Goal: Transaction & Acquisition: Purchase product/service

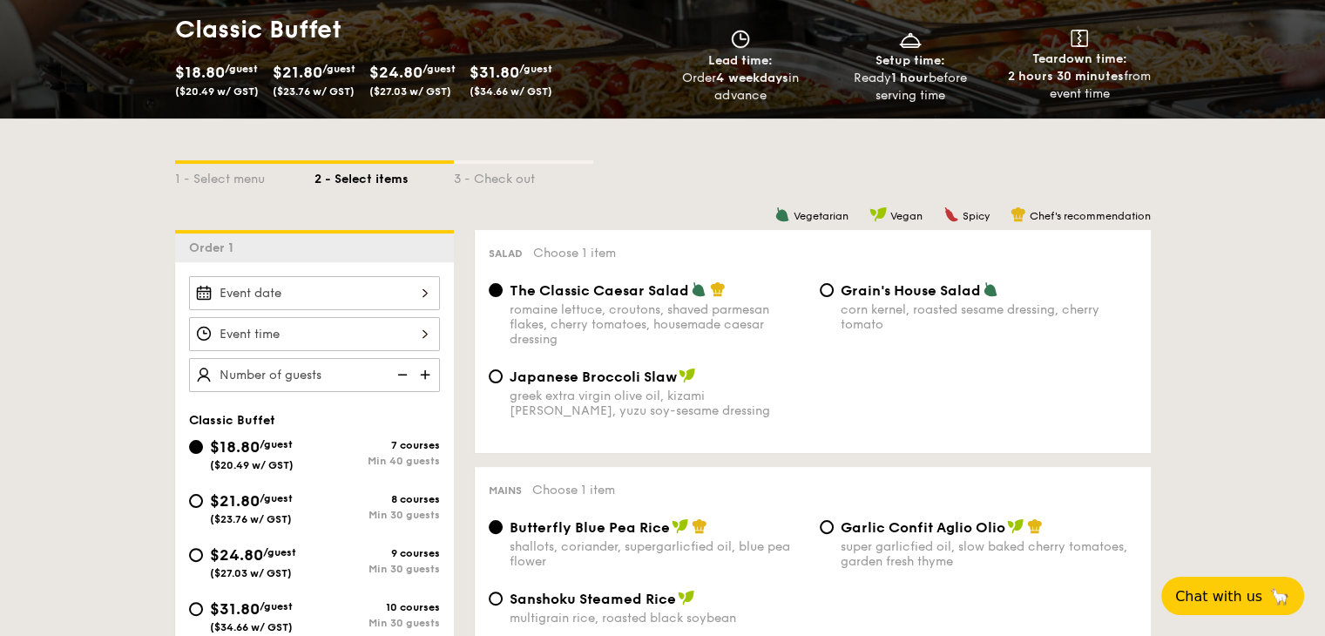
scroll to position [261, 0]
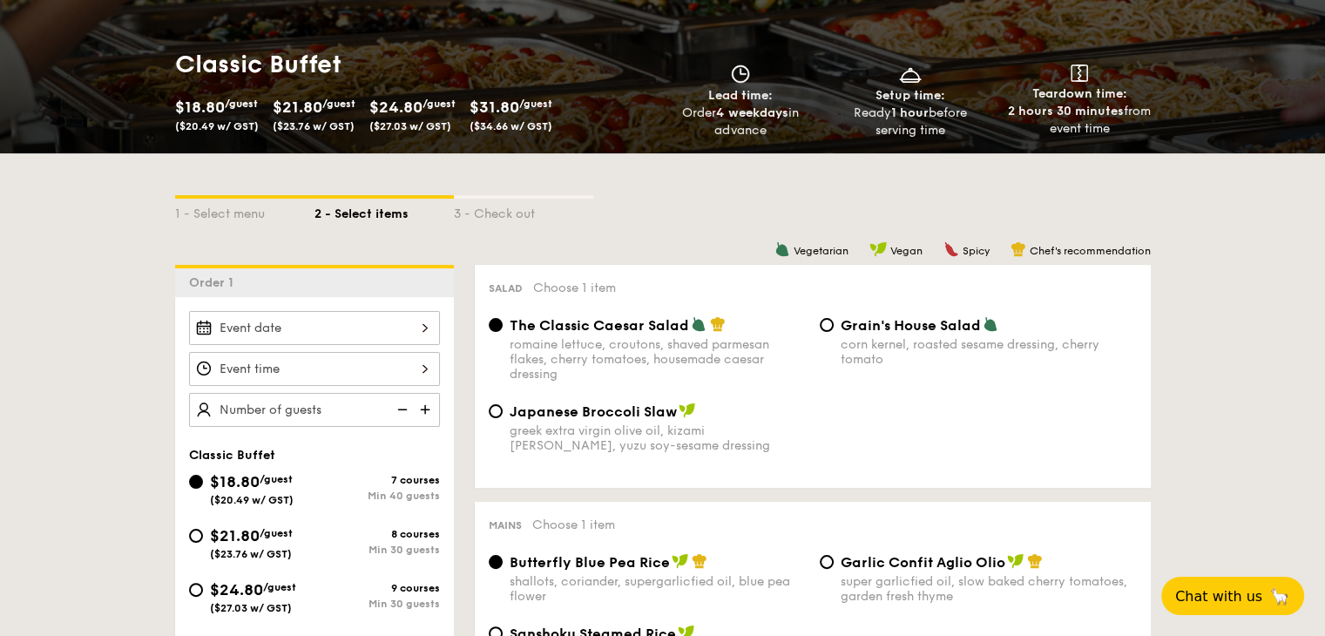
click at [640, 332] on span "The Classic Caesar Salad" at bounding box center [599, 325] width 179 height 17
click at [503, 332] on input "The Classic Caesar Salad romaine lettuce, croutons, shaved parmesan flakes, che…" at bounding box center [496, 325] width 14 height 14
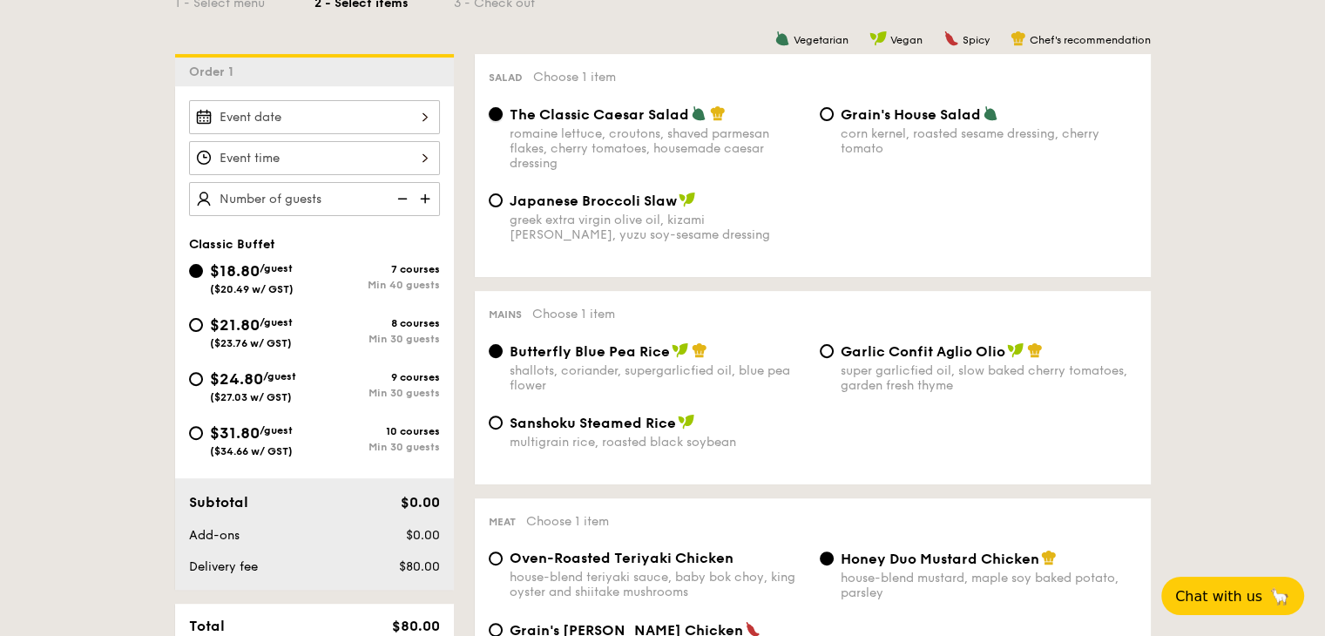
scroll to position [610, 0]
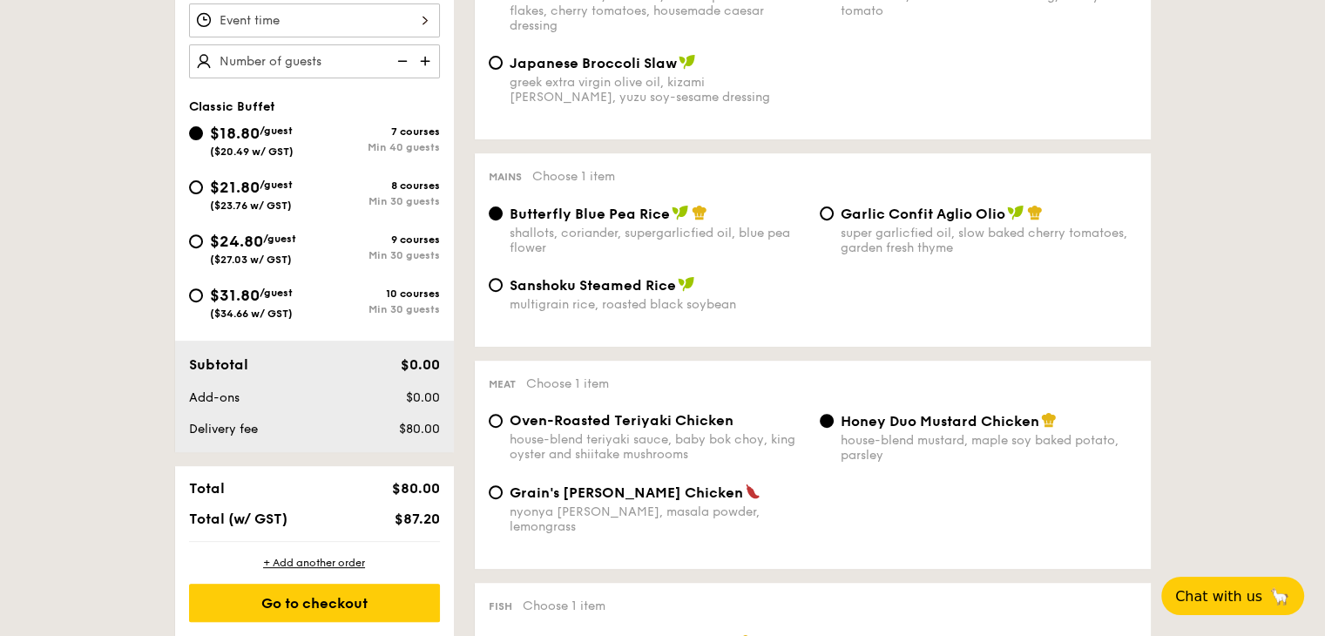
click at [979, 236] on div "super garlicfied oil, slow baked cherry tomatoes, garden fresh thyme" at bounding box center [989, 241] width 296 height 30
click at [834, 220] on input "Garlic Confit Aglio Olio super garlicfied oil, slow baked cherry tomatoes, gard…" at bounding box center [827, 213] width 14 height 14
radio input "true"
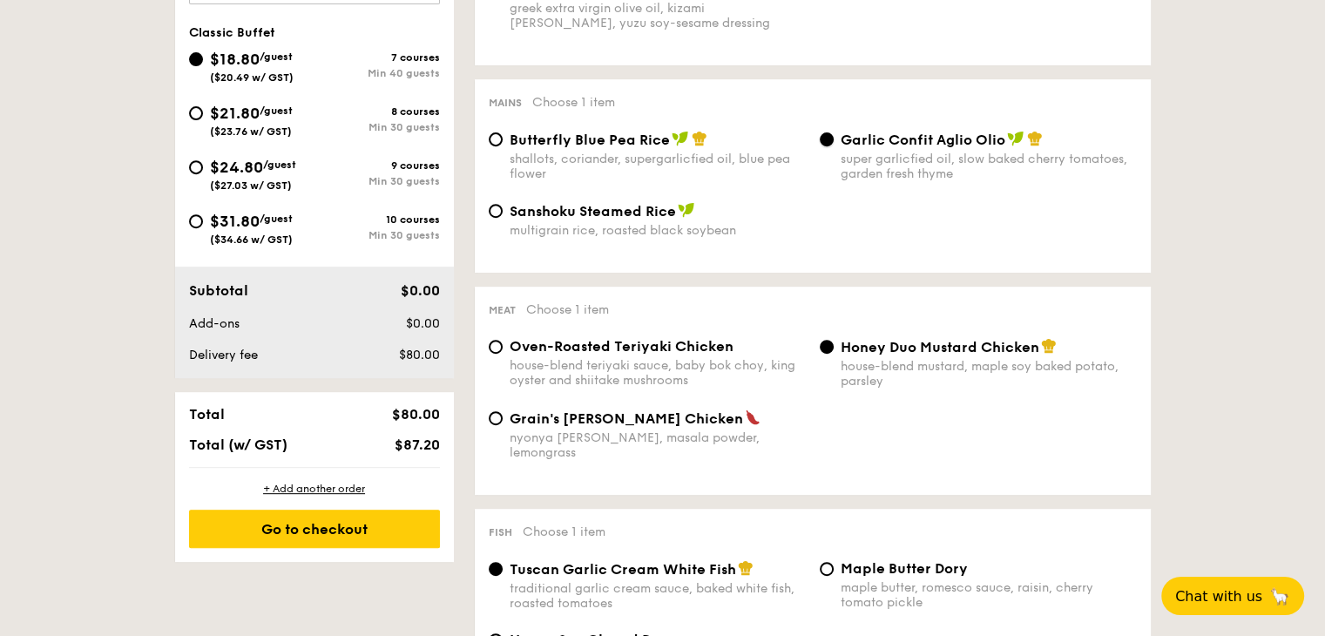
scroll to position [784, 0]
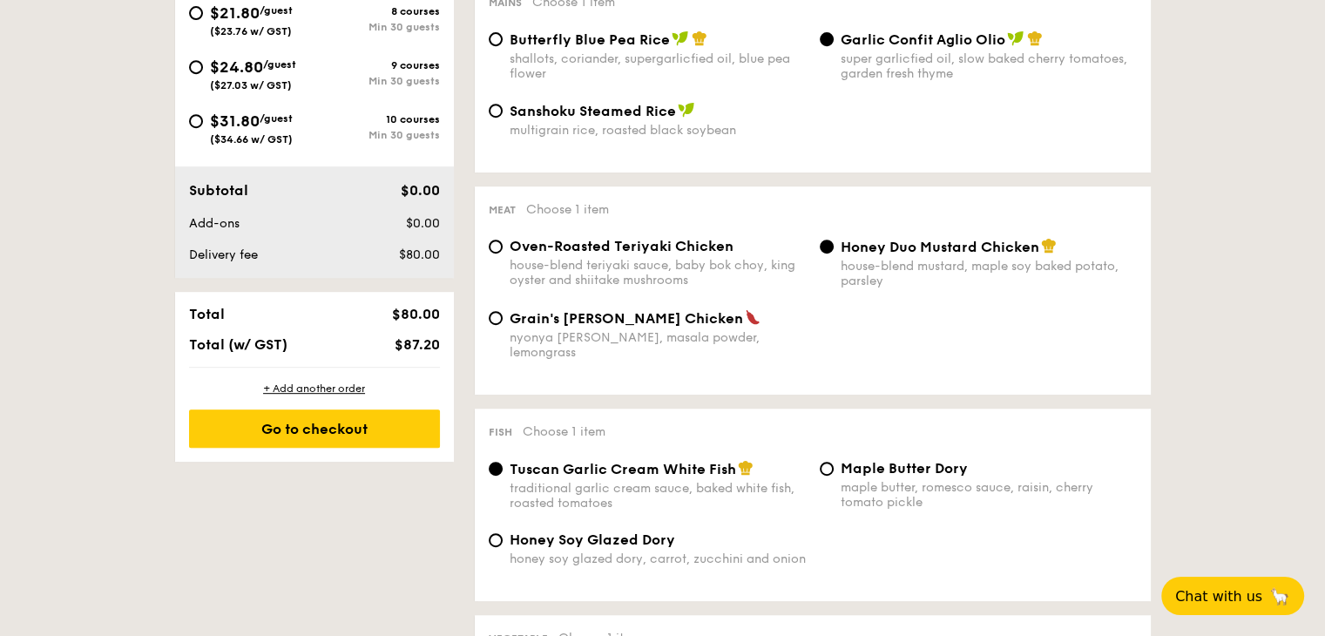
click at [658, 263] on div "house-blend teriyaki sauce, baby bok choy, king oyster and shiitake mushrooms" at bounding box center [658, 273] width 296 height 30
click at [503, 254] on input "Oven-Roasted Teriyaki Chicken house-blend teriyaki sauce, baby bok choy, king o…" at bounding box center [496, 247] width 14 height 14
radio input "true"
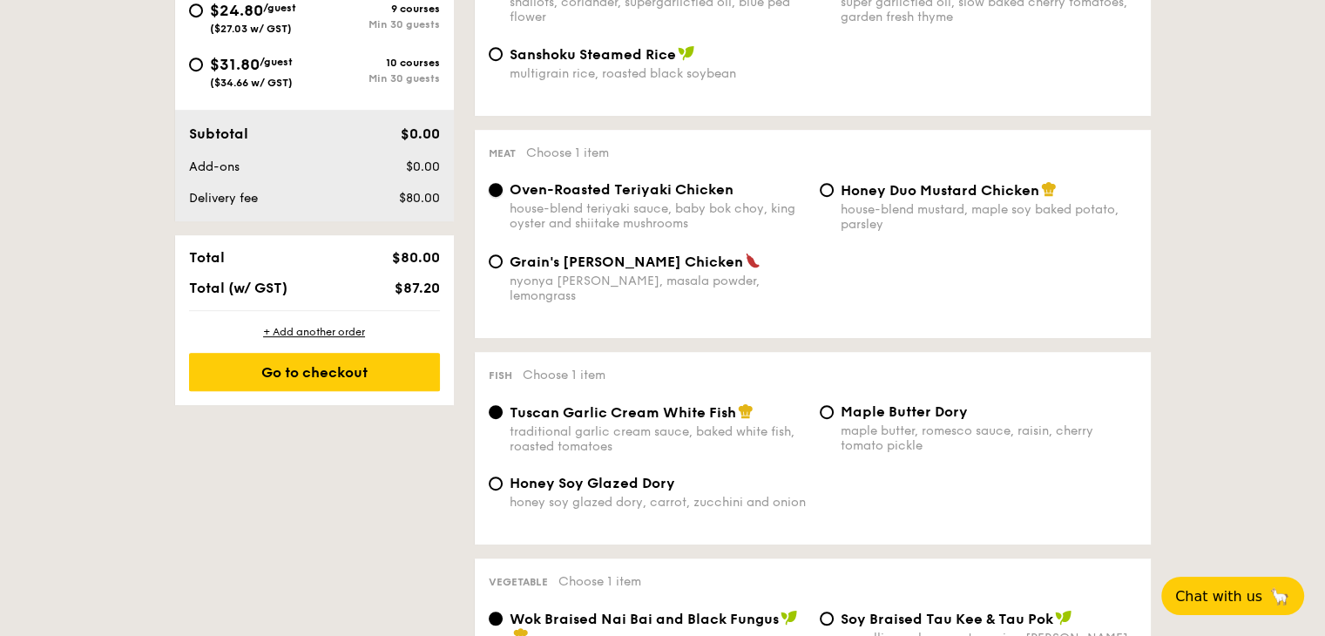
scroll to position [871, 0]
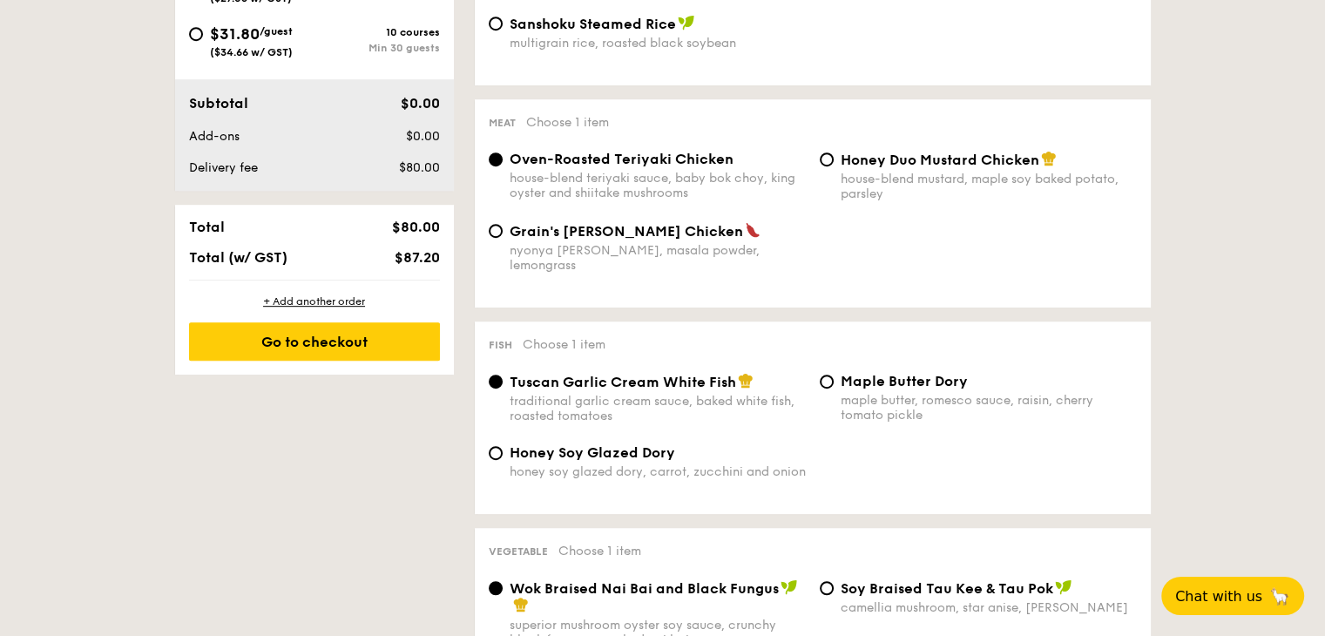
click at [666, 384] on div "Tuscan Garlic Cream White Fish traditional garlic cream sauce, baked white fish…" at bounding box center [658, 398] width 296 height 51
click at [503, 384] on input "Tuscan Garlic Cream White Fish traditional garlic cream sauce, baked white fish…" at bounding box center [496, 382] width 14 height 14
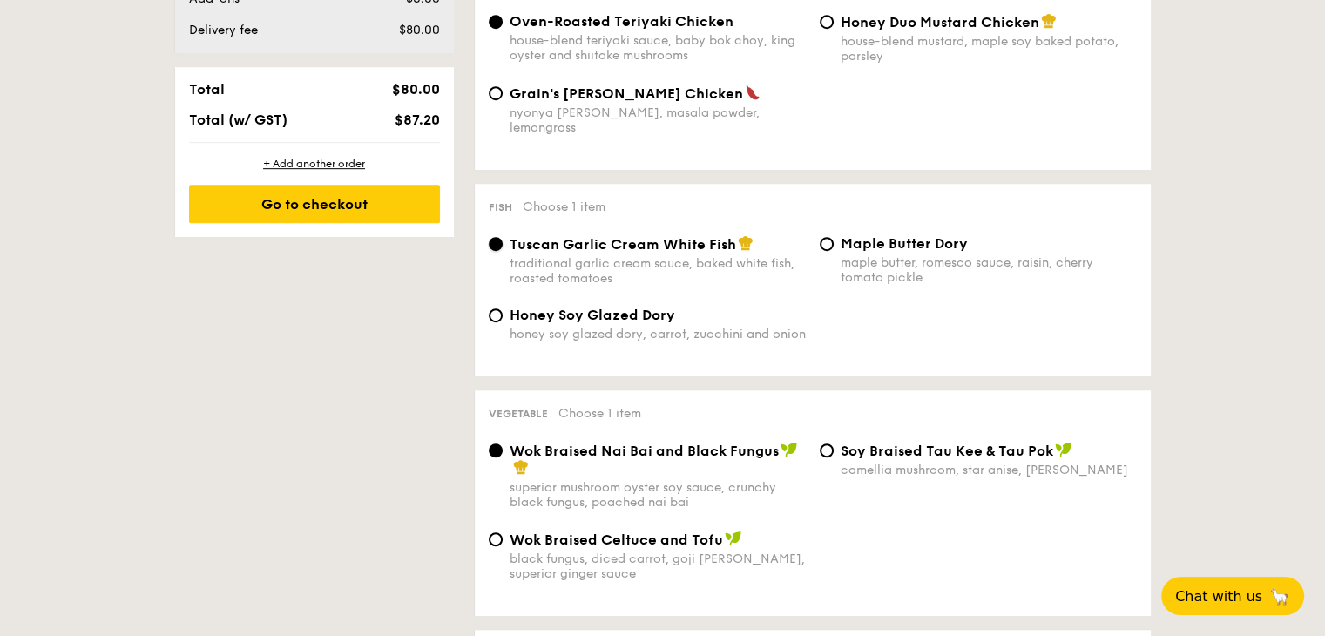
scroll to position [1220, 0]
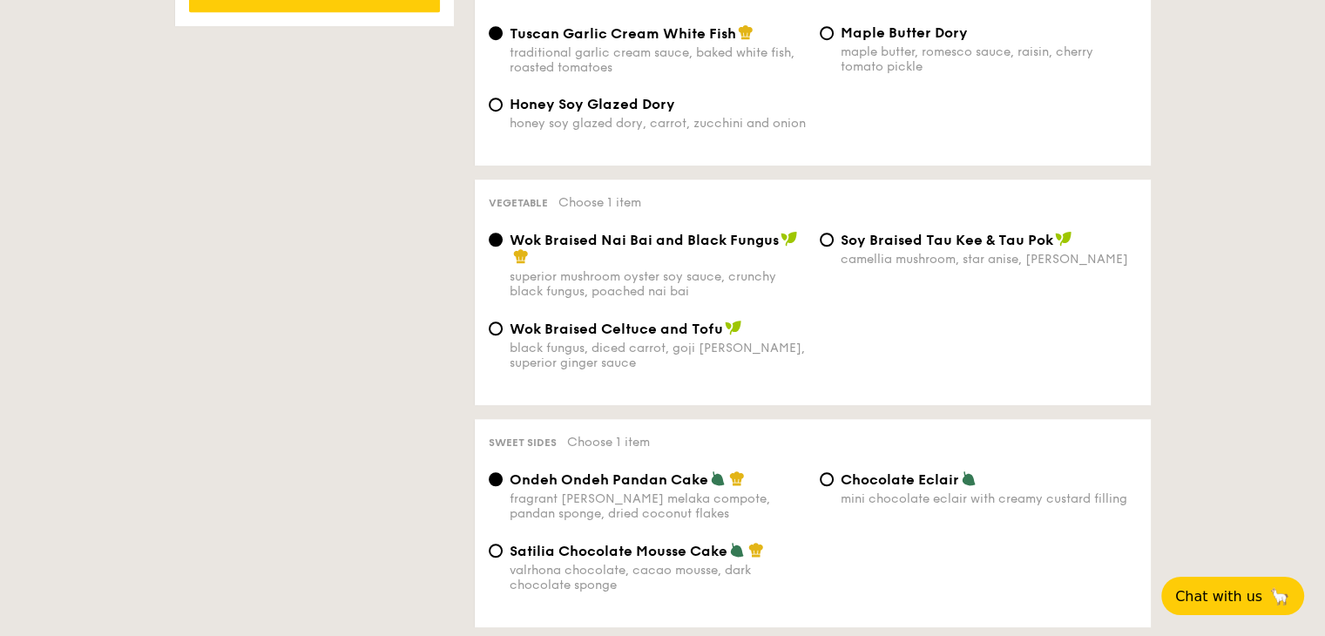
click at [649, 241] on span "Wok Braised Nai Bai and Black Fungus" at bounding box center [644, 240] width 269 height 17
click at [503, 241] on input "Wok Braised Nai Bai and Black Fungus superior mushroom oyster soy sauce, crunch…" at bounding box center [496, 240] width 14 height 14
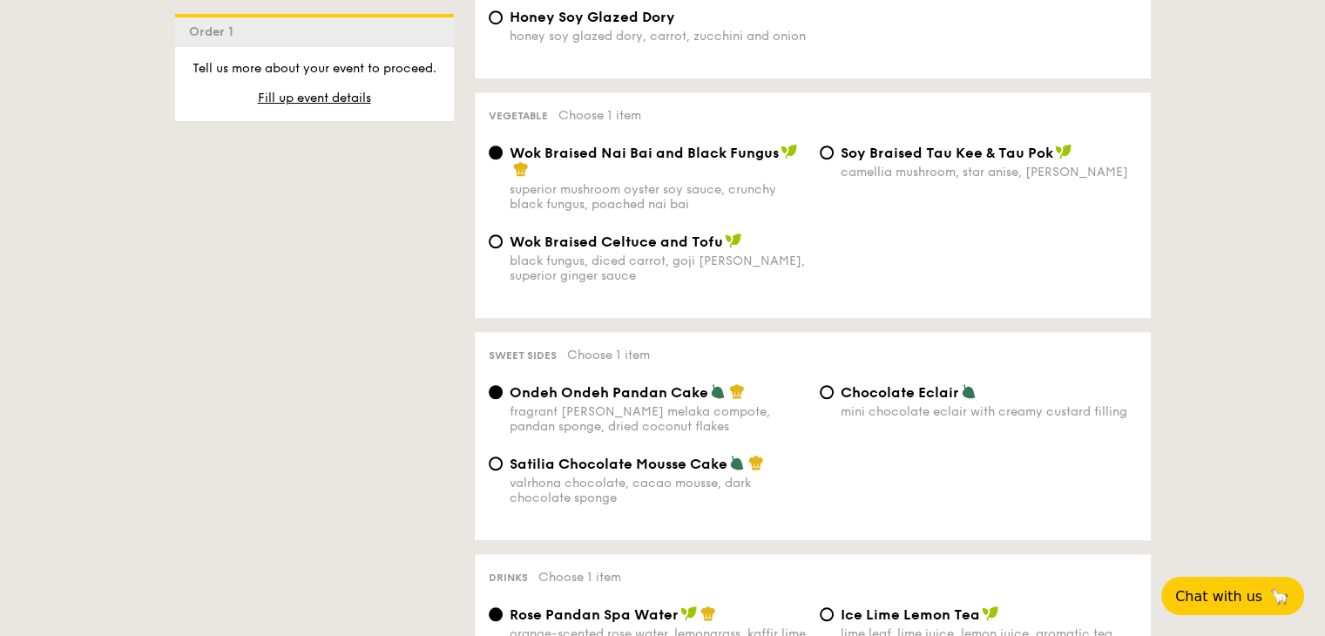
click at [580, 463] on span "Satilia Chocolate Mousse Cake" at bounding box center [619, 464] width 218 height 17
click at [503, 463] on input "Satilia Chocolate Mousse Cake valrhona chocolate, cacao mousse, dark chocolate …" at bounding box center [496, 464] width 14 height 14
radio input "true"
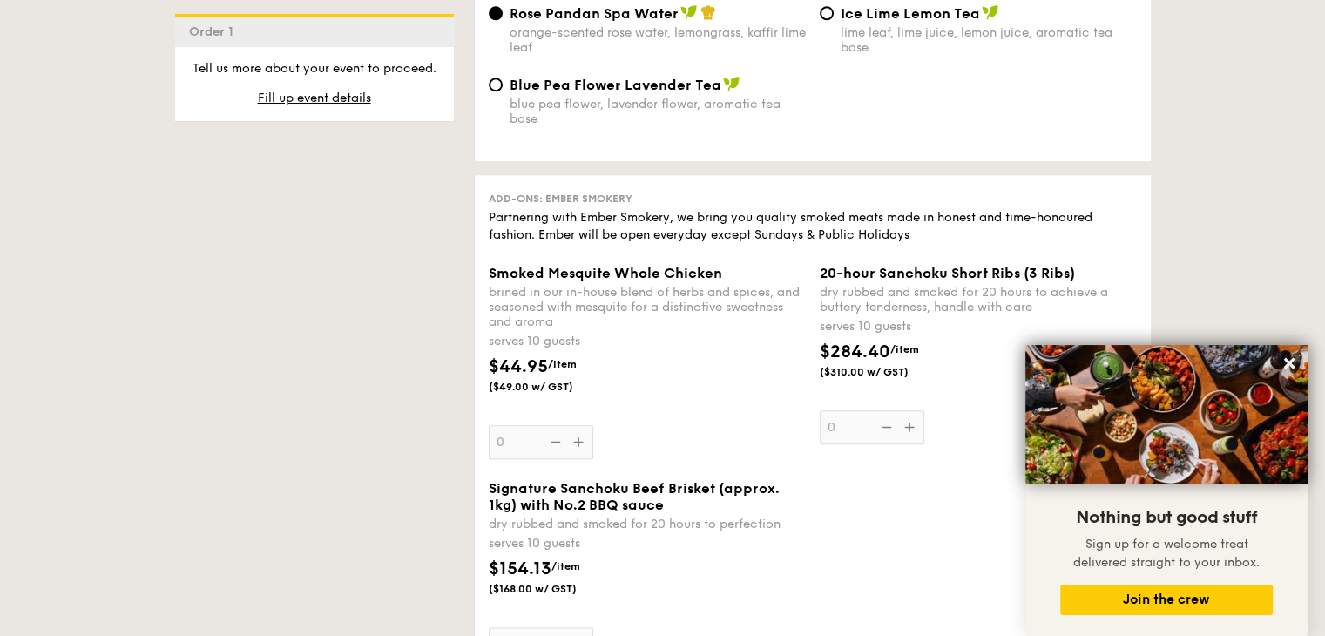
scroll to position [1917, 0]
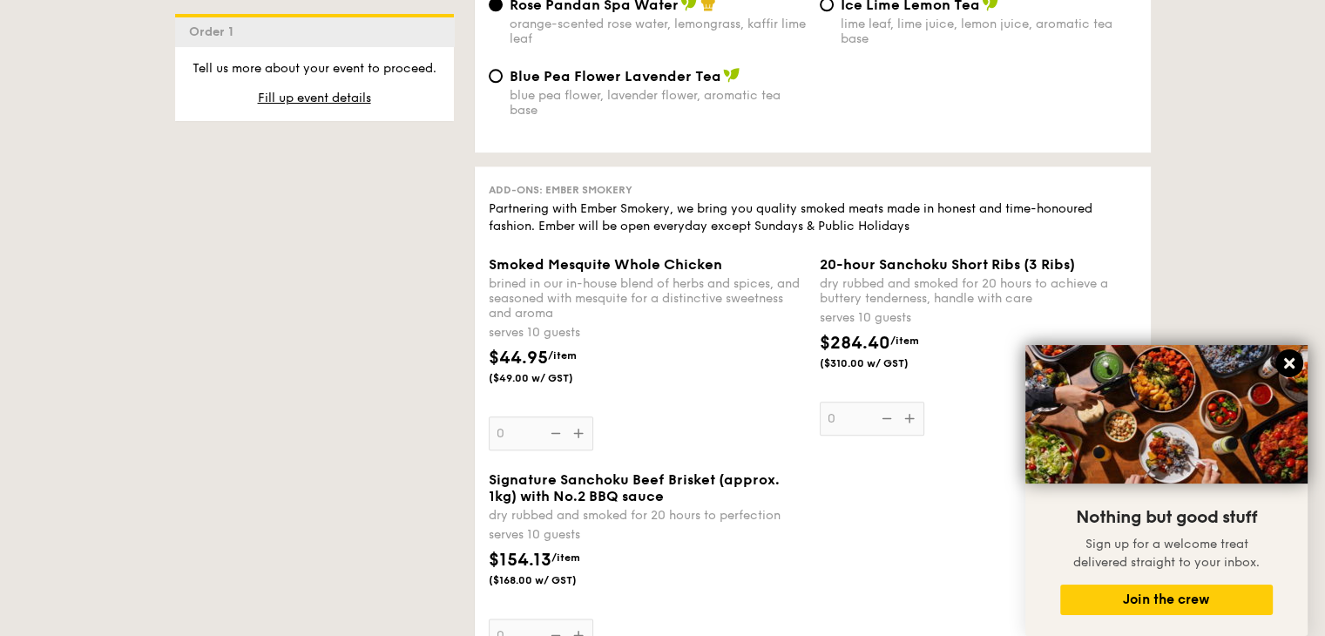
click at [1286, 366] on icon at bounding box center [1289, 363] width 10 height 10
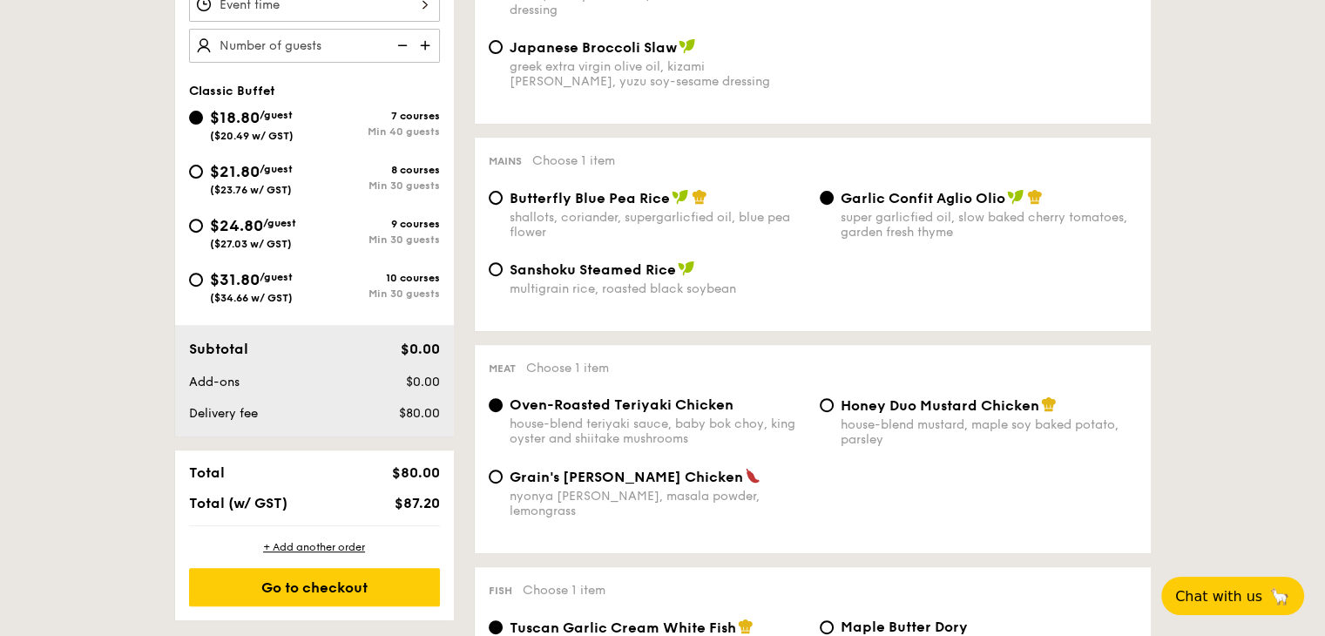
scroll to position [436, 0]
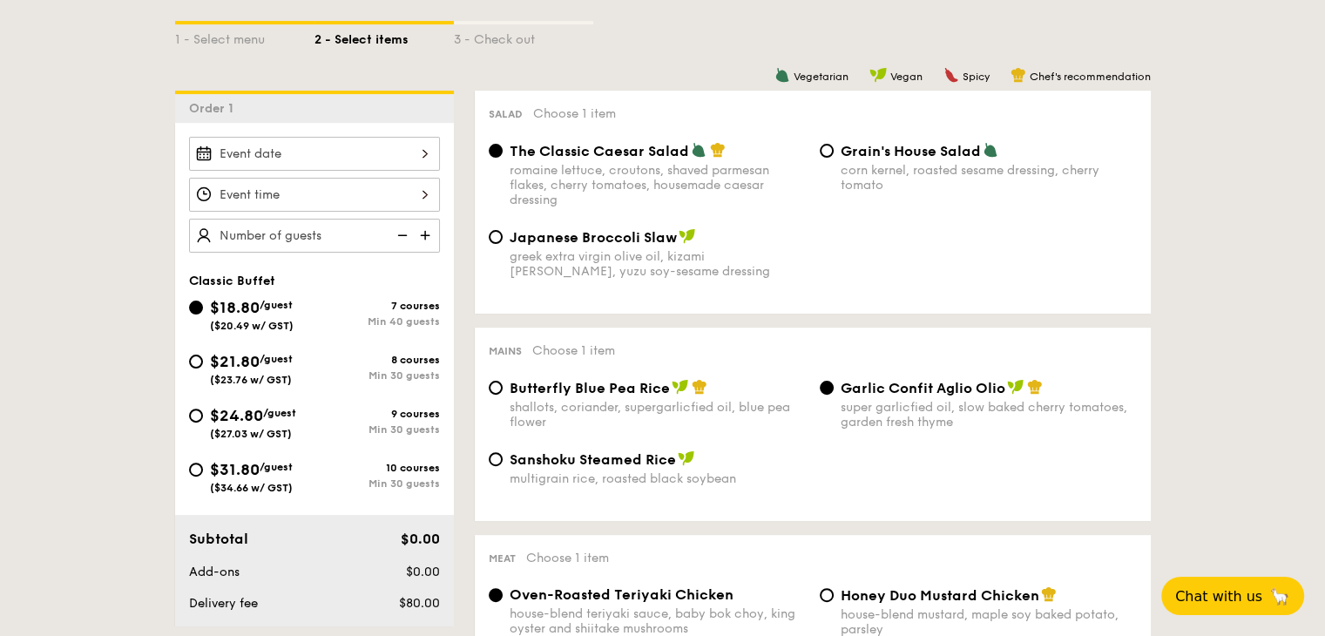
click at [297, 157] on div at bounding box center [314, 154] width 251 height 34
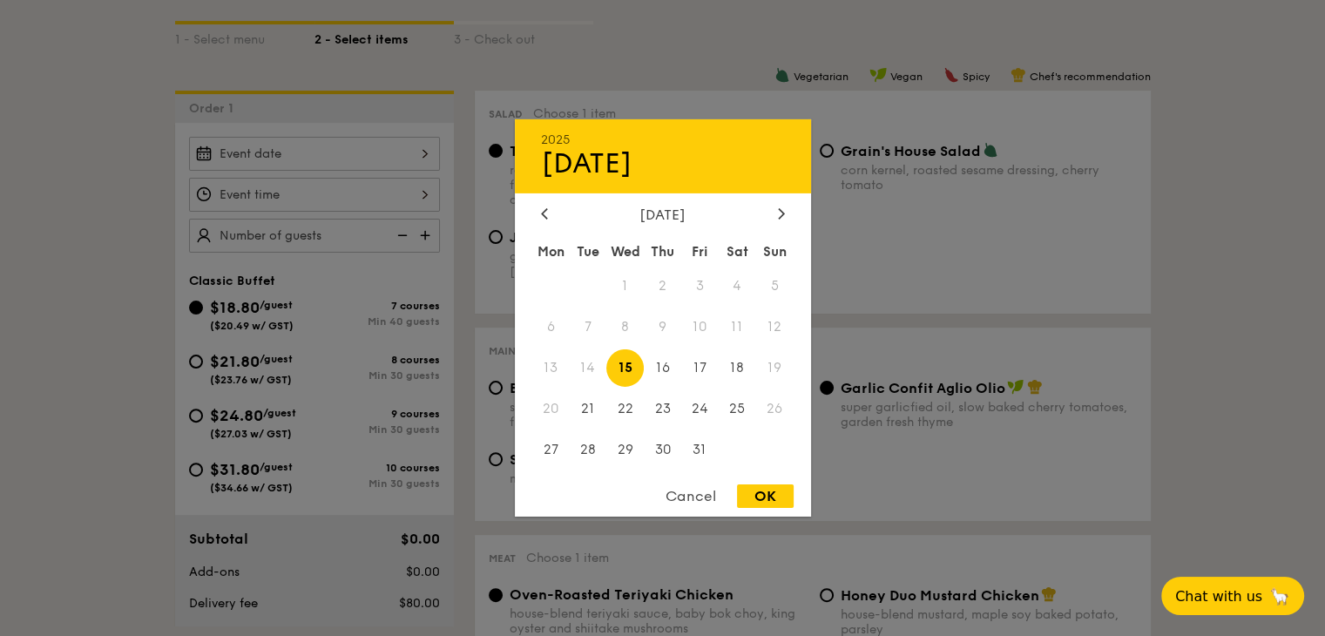
click at [772, 213] on div "[DATE]" at bounding box center [663, 214] width 244 height 17
click at [775, 215] on div at bounding box center [782, 214] width 16 height 17
click at [662, 321] on span "6" at bounding box center [662, 326] width 37 height 37
click at [693, 323] on span "7" at bounding box center [699, 326] width 37 height 37
click at [638, 328] on span "5" at bounding box center [624, 326] width 37 height 37
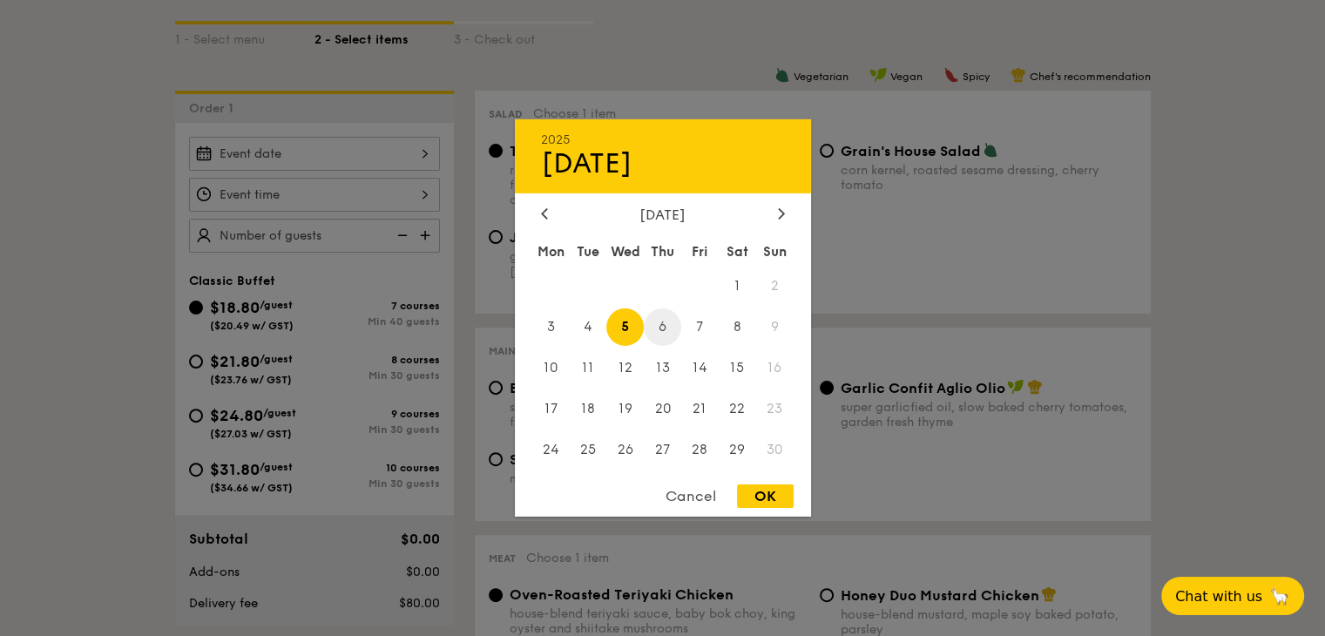
click at [660, 325] on span "6" at bounding box center [662, 326] width 37 height 37
click at [774, 493] on div "OK" at bounding box center [765, 496] width 57 height 24
type input "[DATE]"
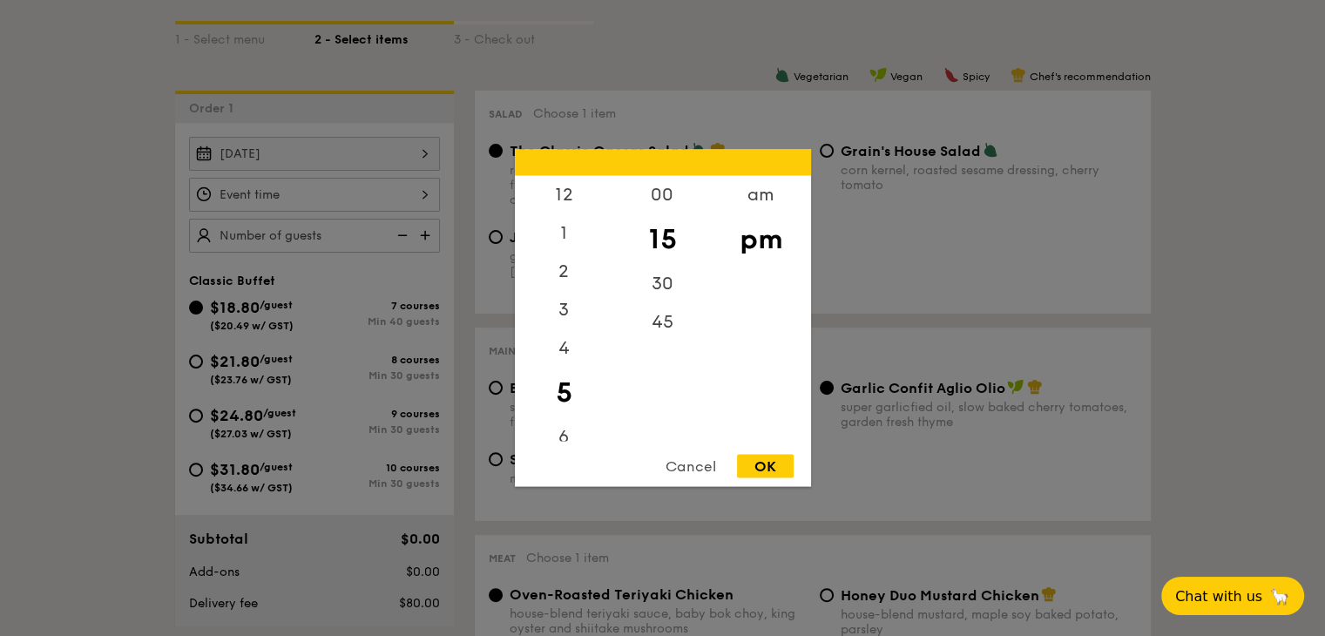
click at [338, 200] on div "12 1 2 3 4 5 6 7 8 9 10 11 00 15 30 45 am pm Cancel OK" at bounding box center [314, 195] width 251 height 34
click at [566, 360] on div "6" at bounding box center [564, 356] width 98 height 51
click at [660, 196] on div "00" at bounding box center [662, 201] width 98 height 51
click at [755, 465] on div "OK" at bounding box center [765, 467] width 57 height 24
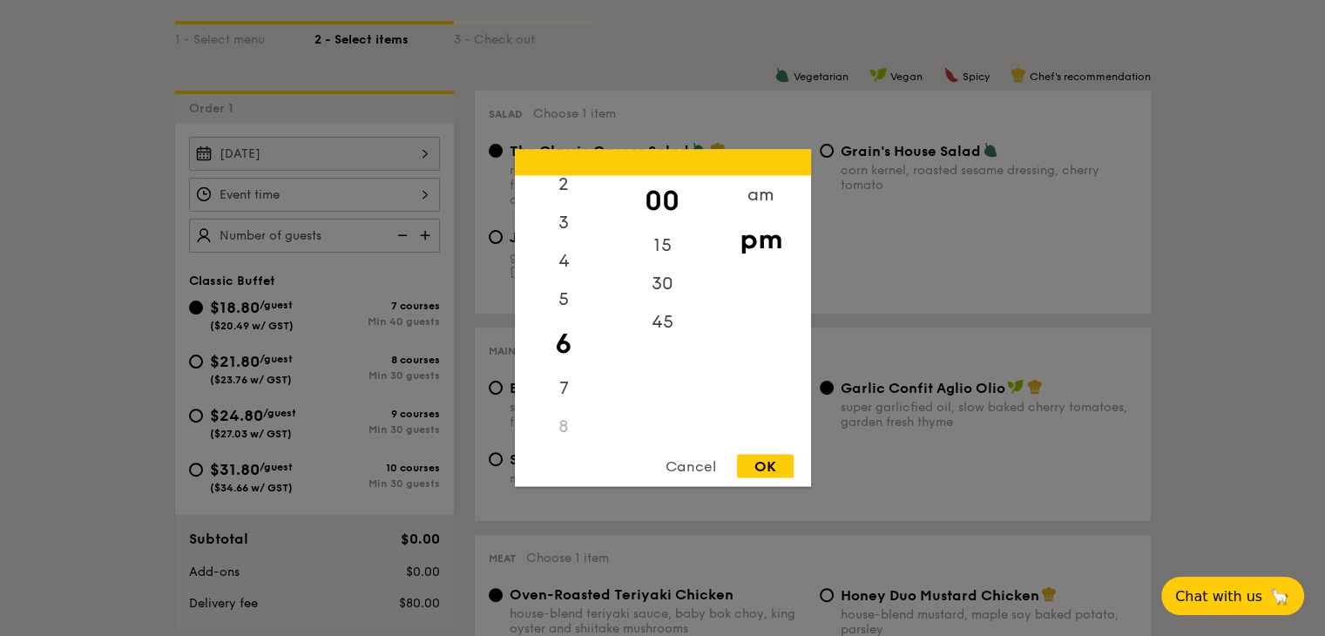
type input "6:00PM"
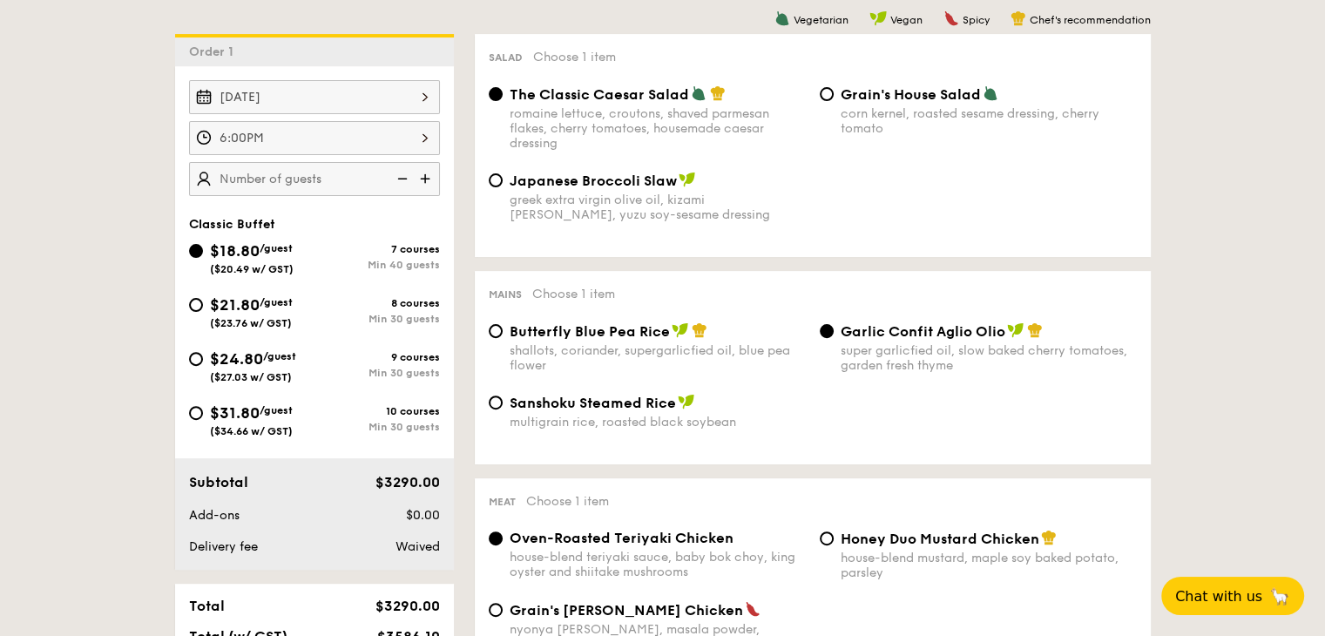
scroll to position [523, 0]
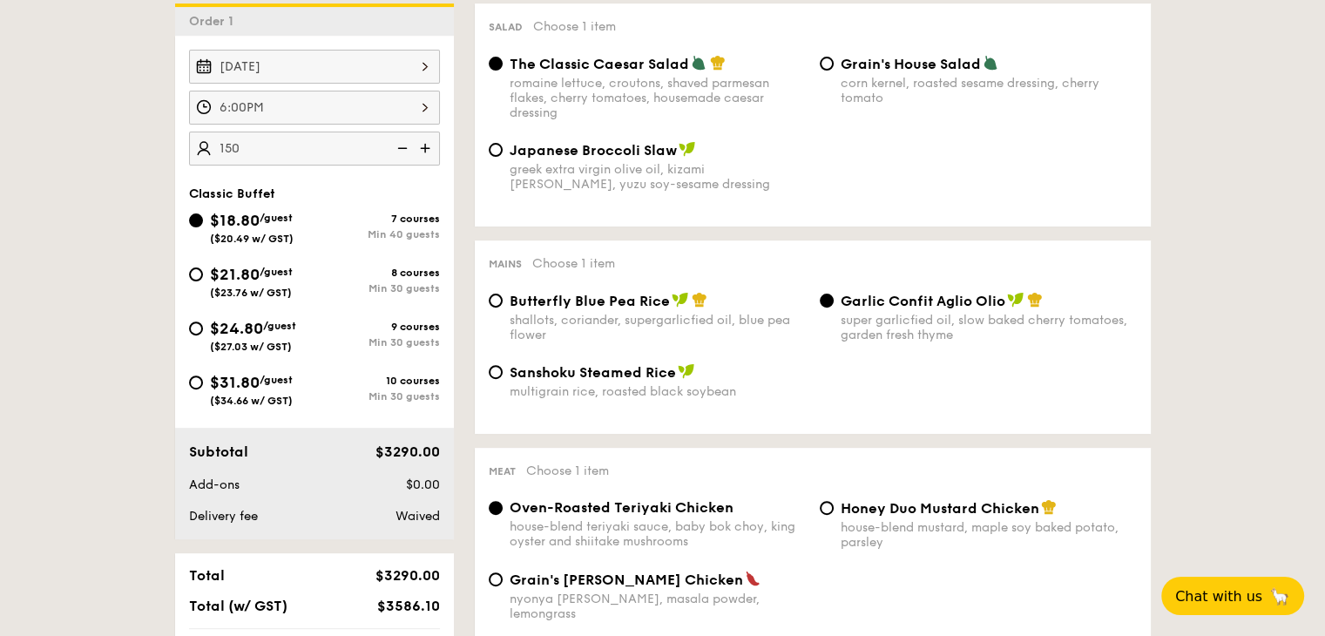
type input "150 guests"
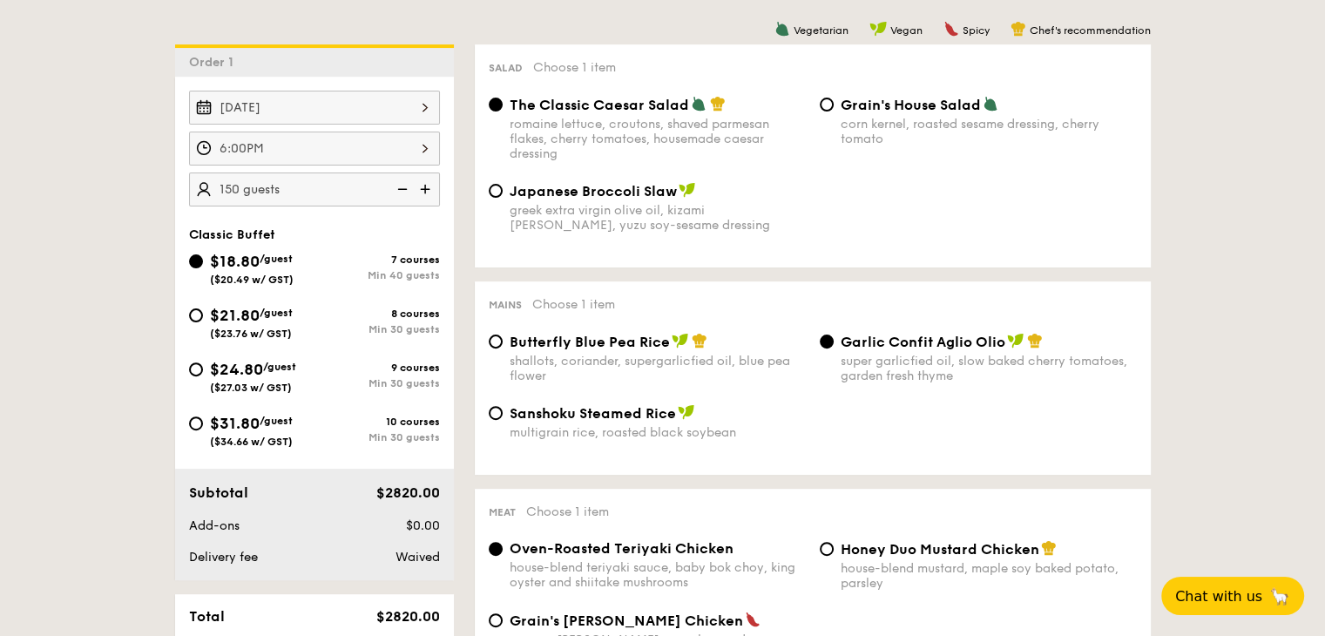
scroll to position [504, 0]
